Goal: Transaction & Acquisition: Purchase product/service

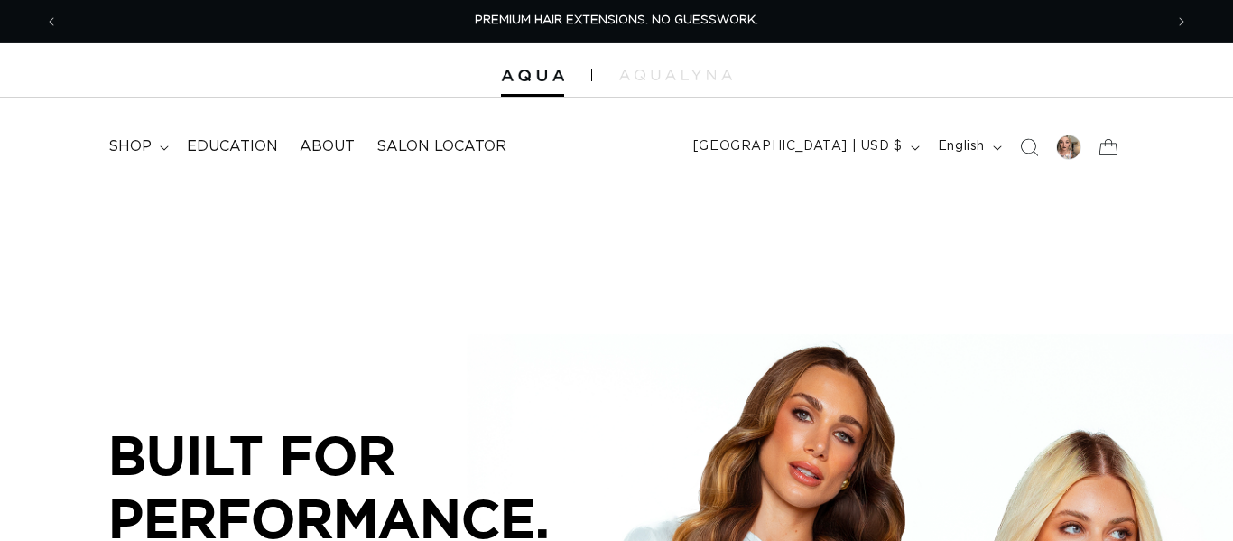
scroll to position [0, 1105]
click at [163, 153] on summary "shop" at bounding box center [137, 146] width 79 height 41
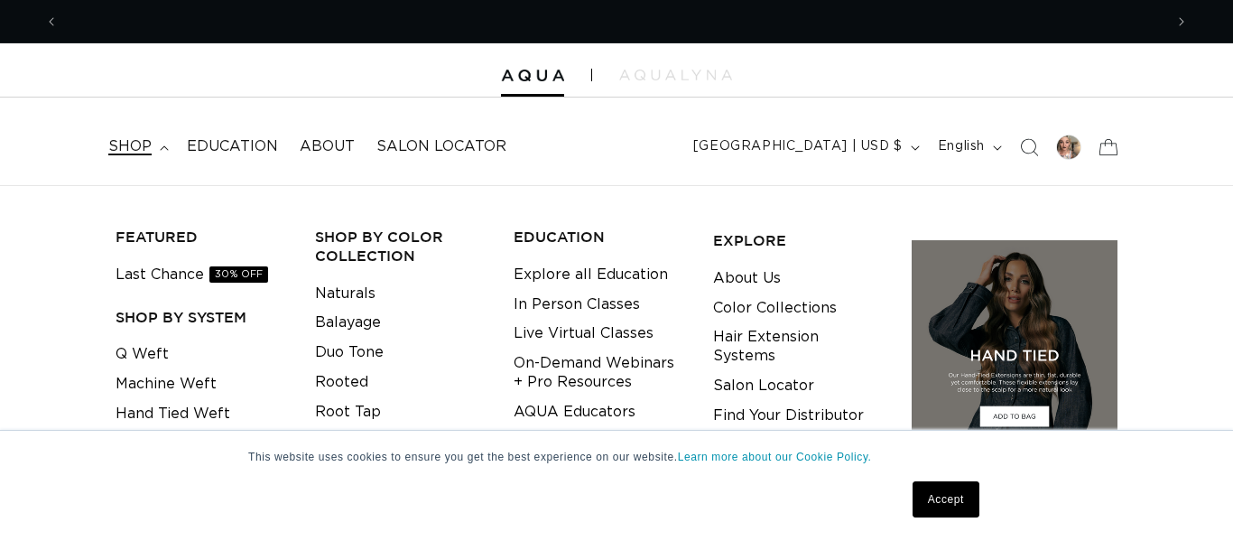
scroll to position [0, 0]
click at [153, 354] on link "Q Weft" at bounding box center [142, 354] width 53 height 30
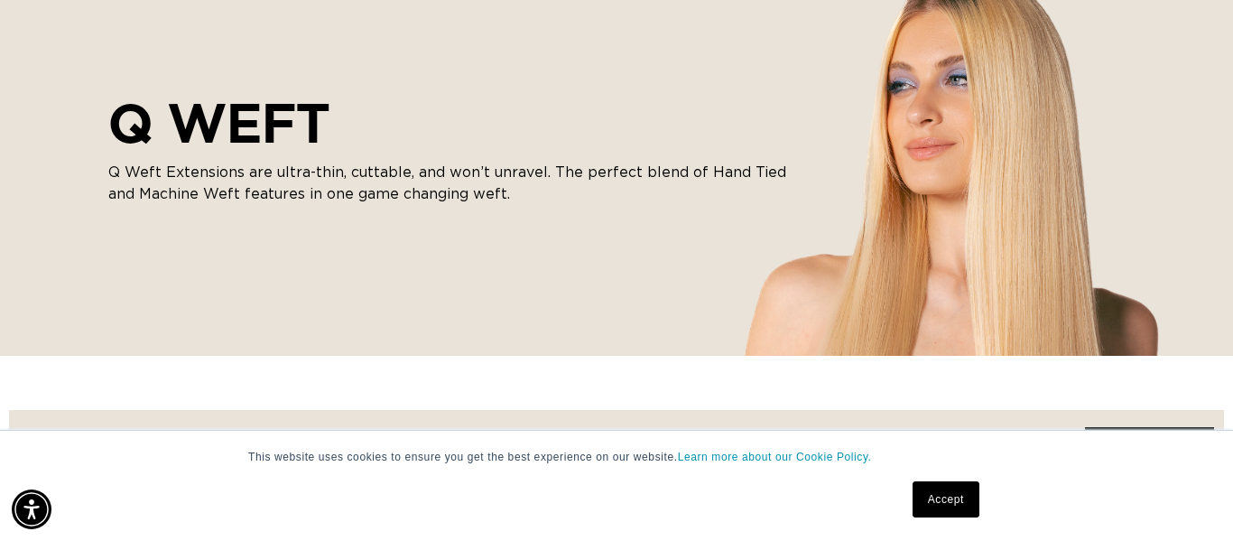
scroll to position [0, 1105]
click at [967, 507] on link "Accept" at bounding box center [946, 499] width 67 height 36
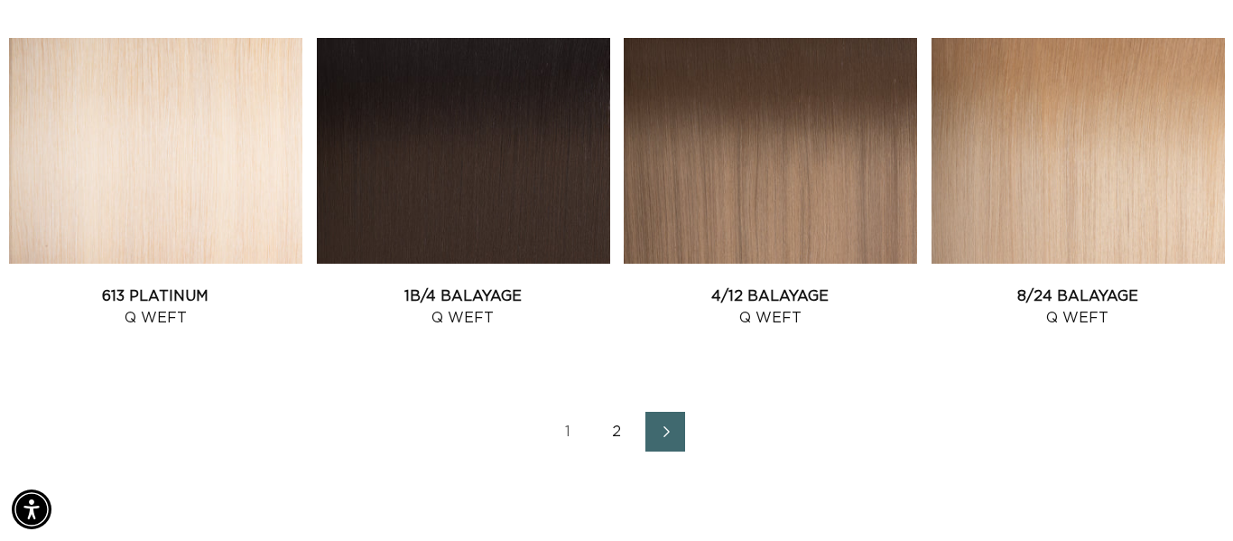
click at [618, 434] on link "2" at bounding box center [617, 432] width 40 height 40
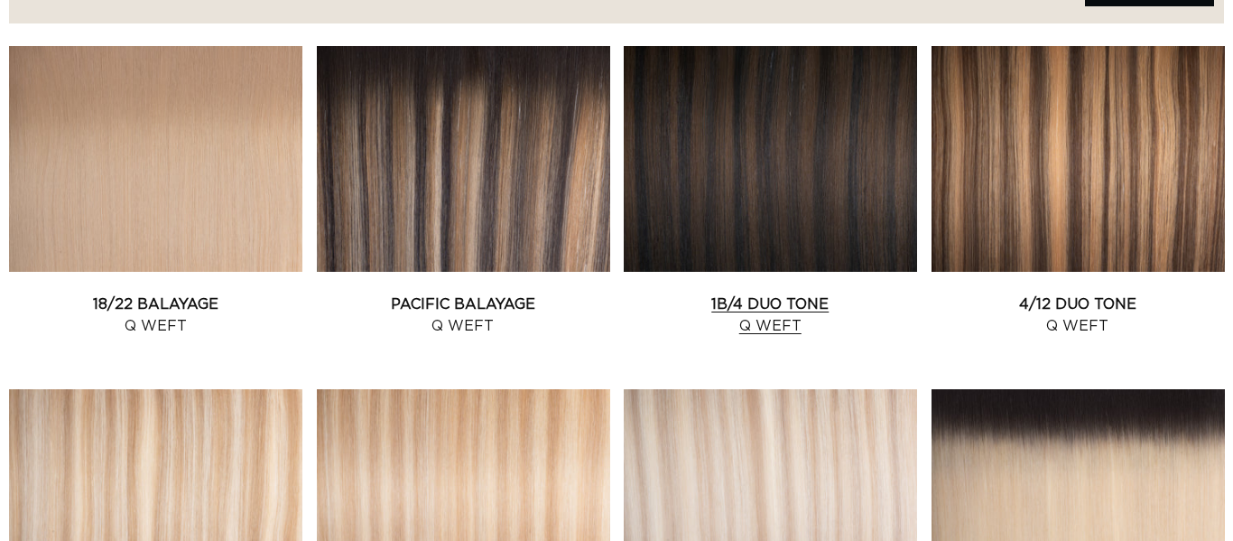
click at [701, 293] on link "1B/4 Duo Tone Q Weft" at bounding box center [770, 314] width 293 height 43
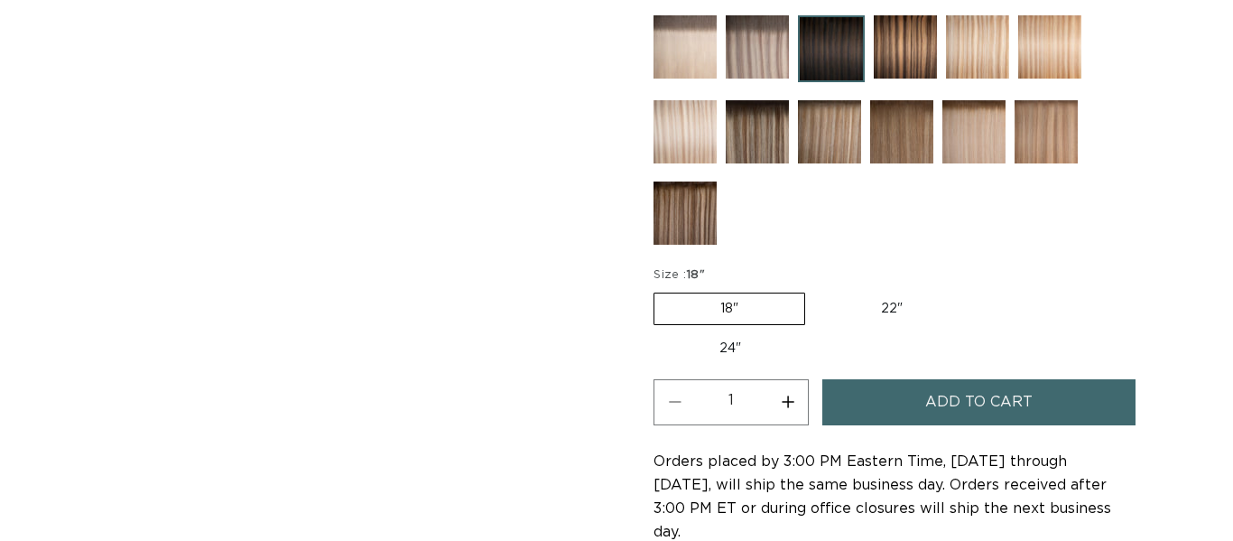
click at [909, 411] on button "Add to cart" at bounding box center [979, 402] width 312 height 46
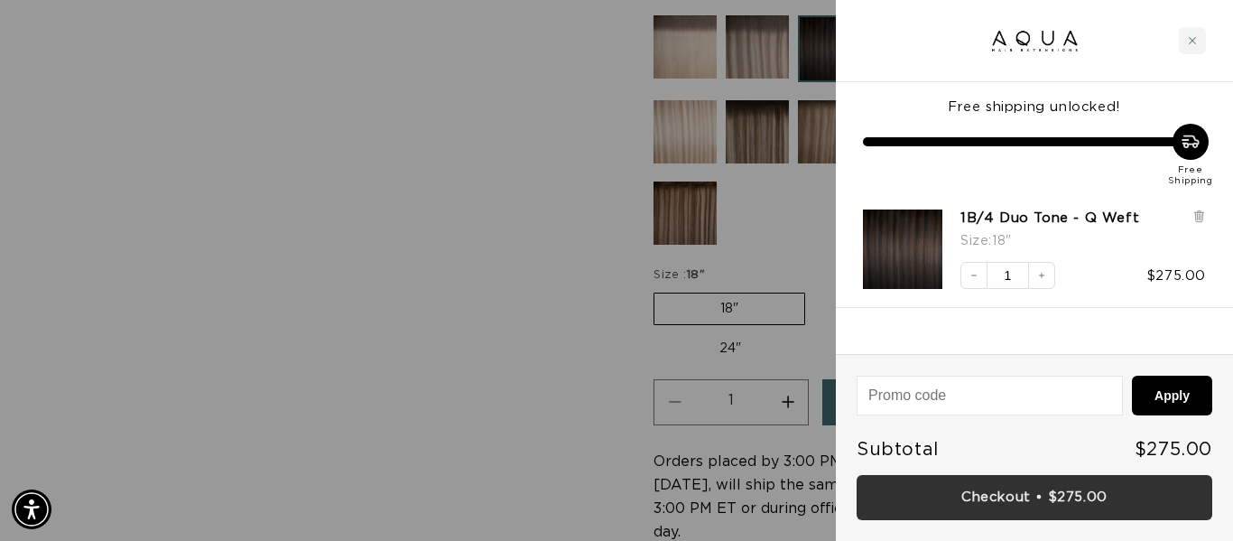
click at [1018, 497] on link "Checkout • $275.00" at bounding box center [1035, 498] width 356 height 46
